Goal: Download file/media

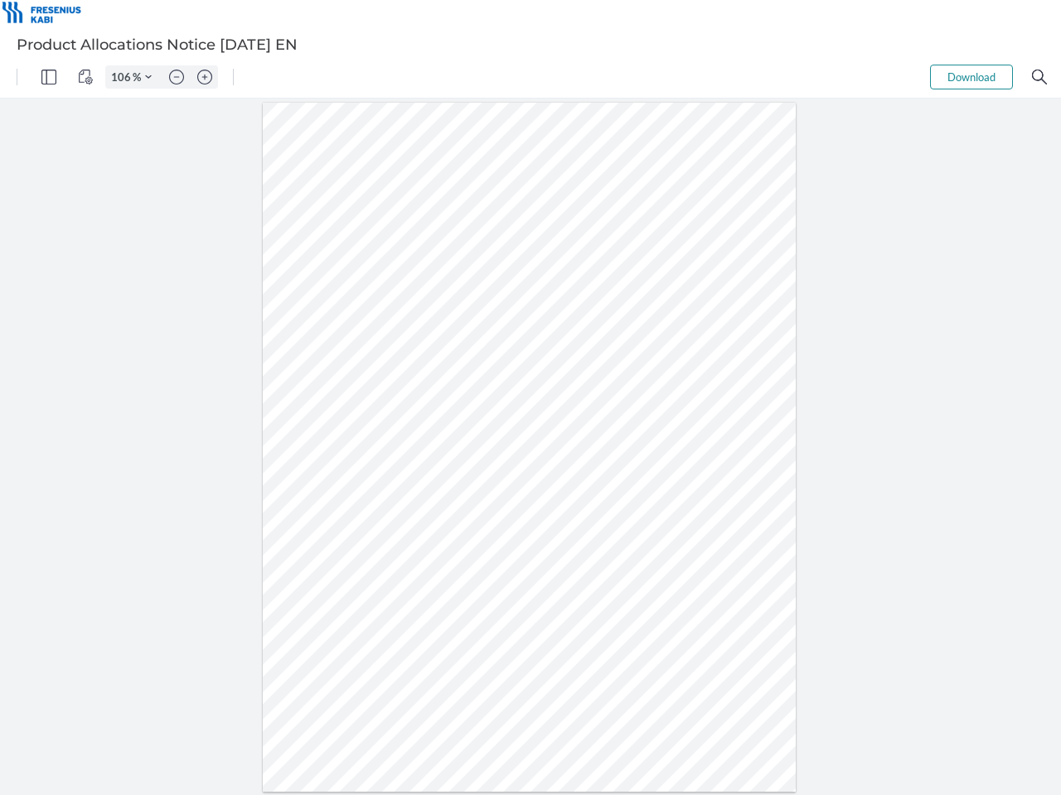
click at [49, 77] on img "Panel" at bounding box center [48, 77] width 15 height 15
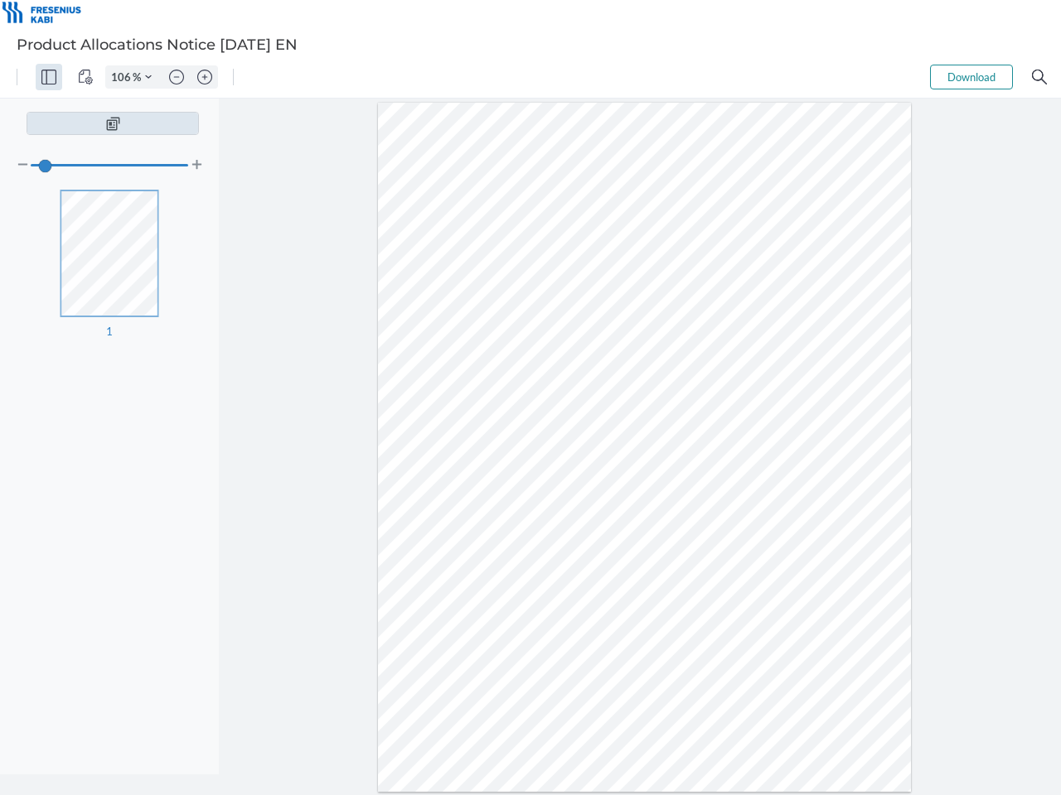
click at [85, 77] on img "View Controls" at bounding box center [85, 77] width 15 height 15
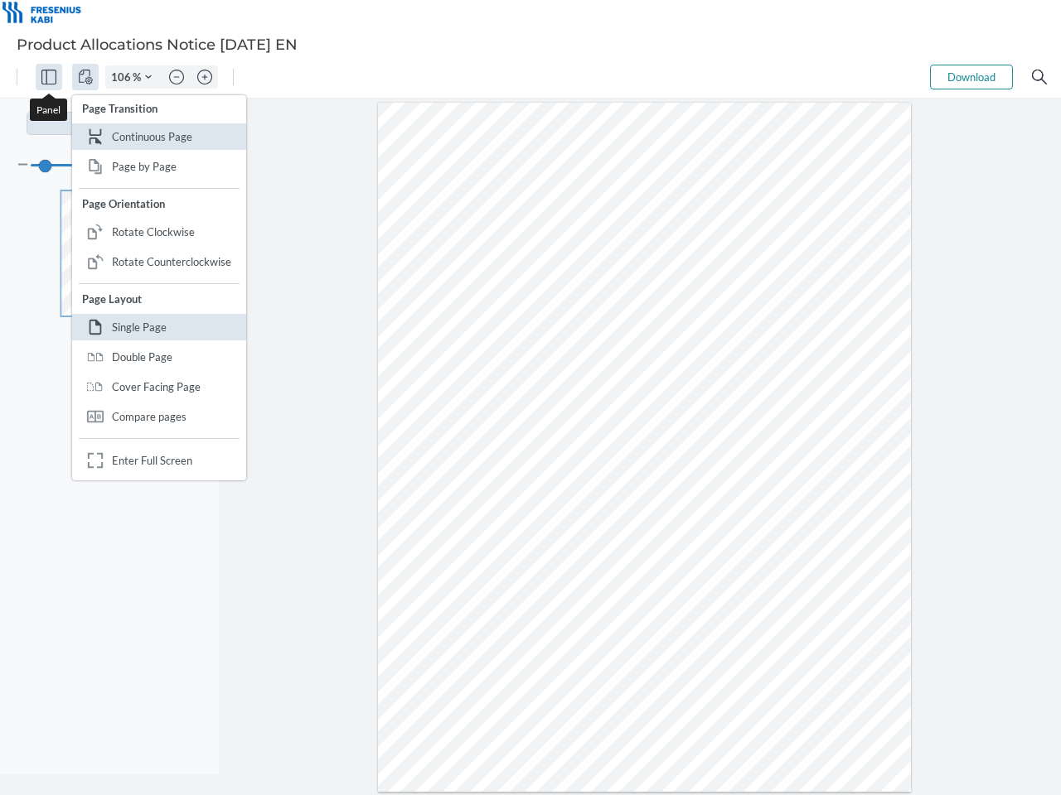
click at [123, 77] on input "106" at bounding box center [119, 77] width 27 height 15
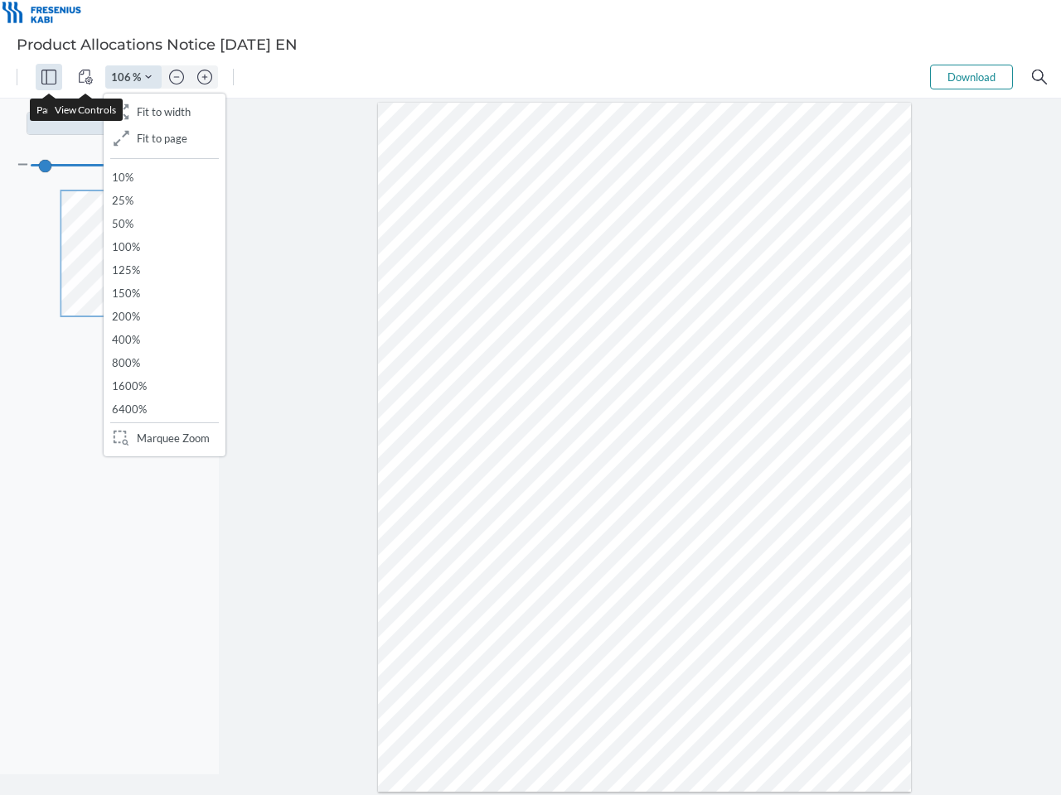
click at [148, 77] on img "Zoom Controls" at bounding box center [148, 77] width 7 height 7
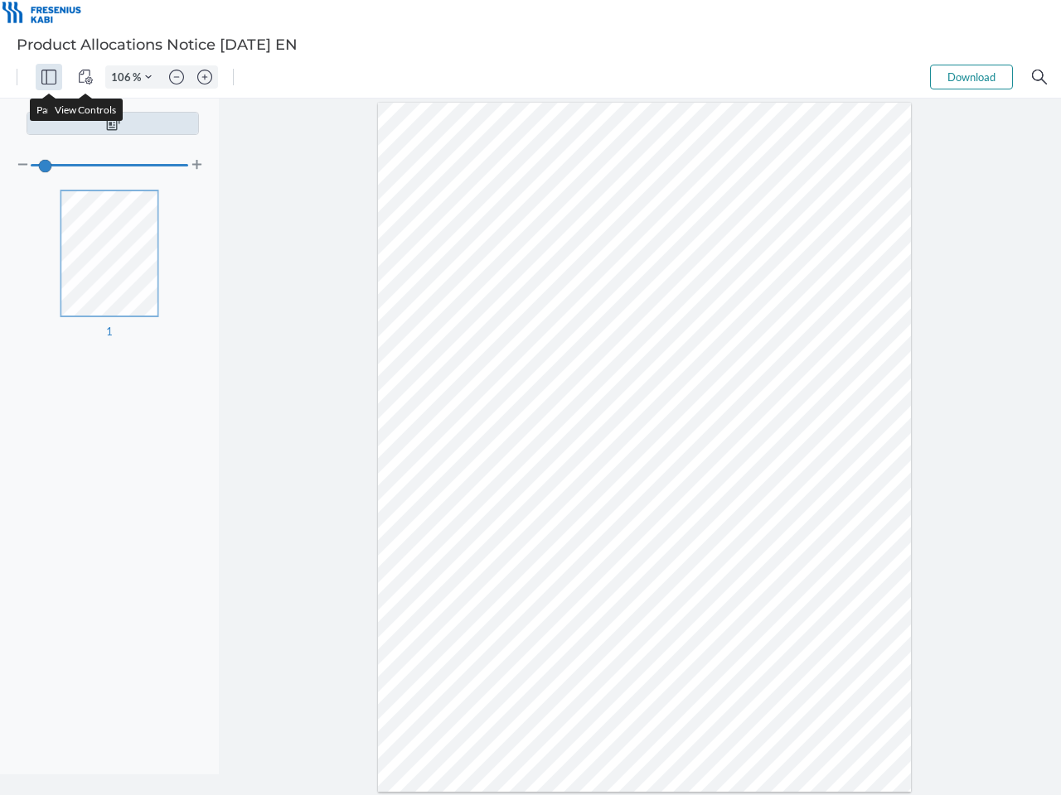
click at [176, 77] on img "Zoom out" at bounding box center [176, 77] width 15 height 15
click at [205, 77] on img "Zoom in" at bounding box center [204, 77] width 15 height 15
type input "106"
click at [971, 77] on button "Download" at bounding box center [971, 77] width 83 height 25
click at [1039, 77] on img "Search" at bounding box center [1039, 77] width 15 height 15
